Goal: Navigation & Orientation: Find specific page/section

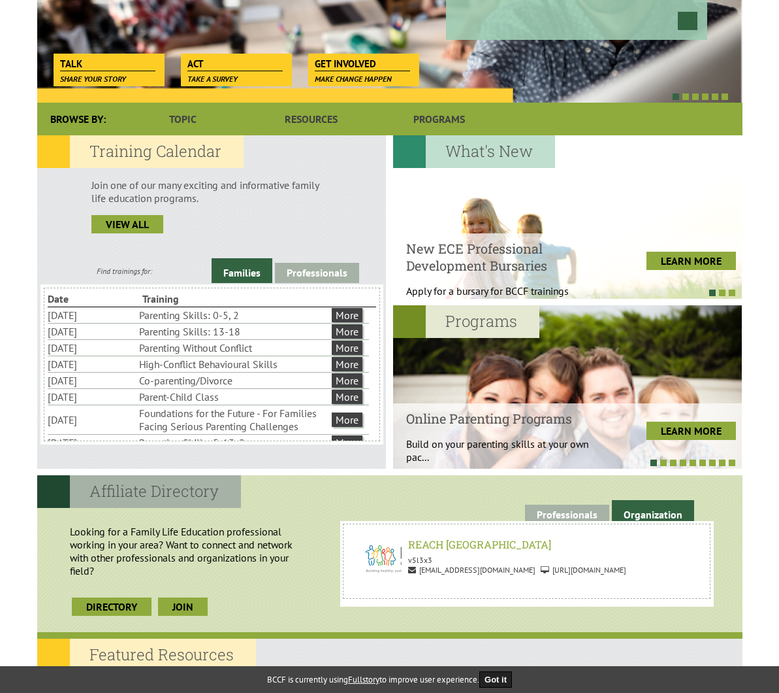
scroll to position [240, 0]
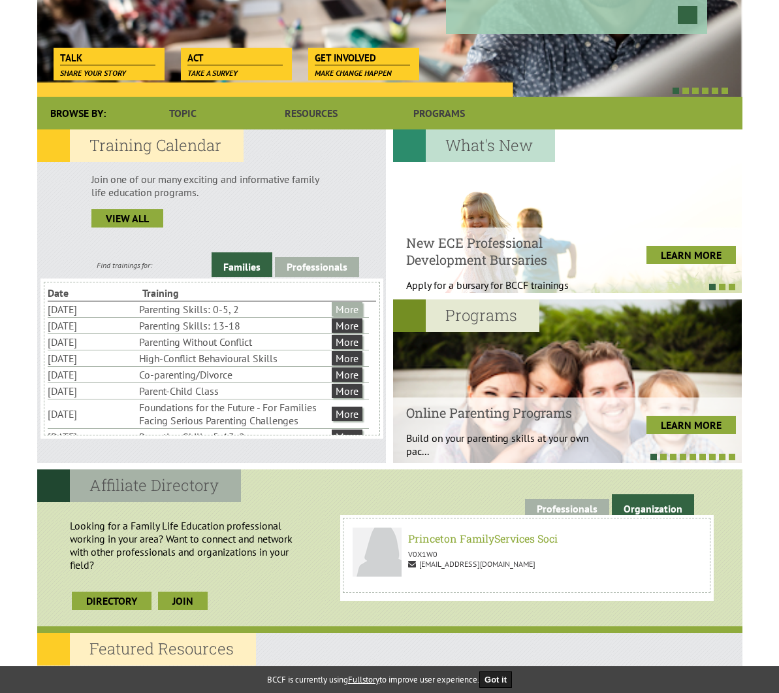
click at [356, 306] on link "More" at bounding box center [347, 309] width 31 height 14
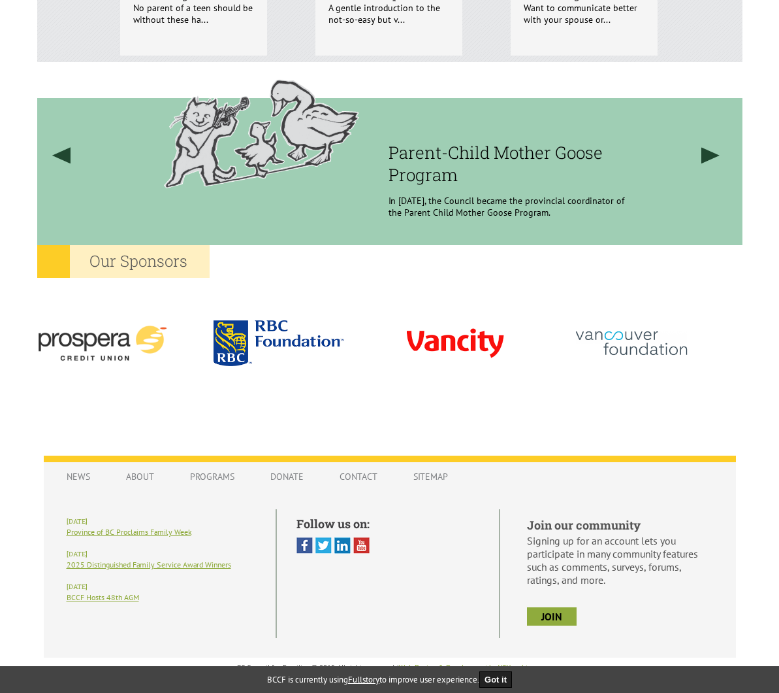
scroll to position [1030, 0]
click at [139, 482] on link "About" at bounding box center [140, 475] width 54 height 25
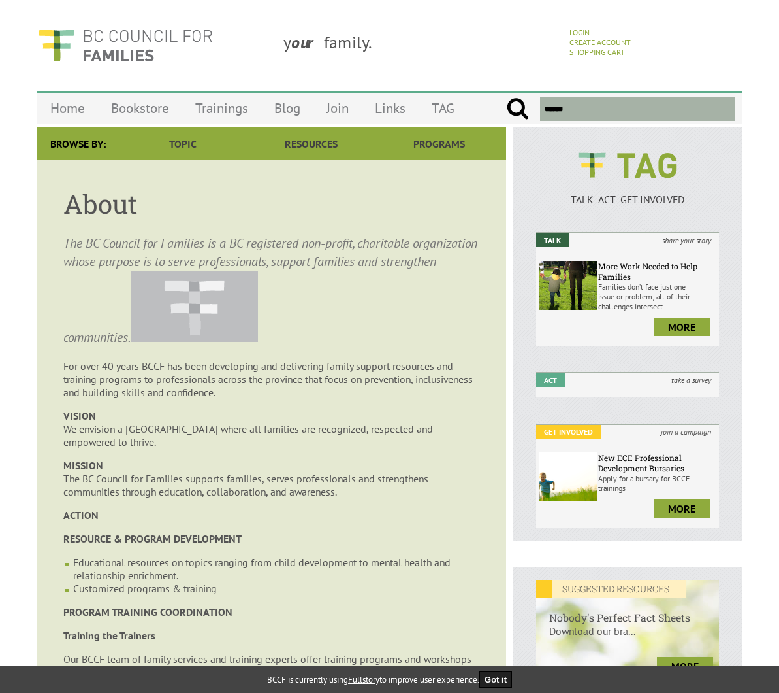
scroll to position [240, 0]
